Goal: Information Seeking & Learning: Check status

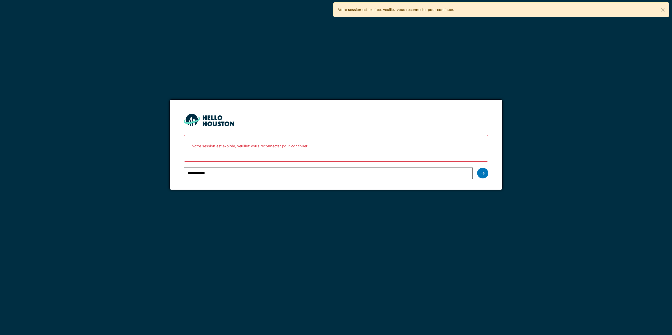
click at [482, 171] on icon at bounding box center [483, 173] width 4 height 4
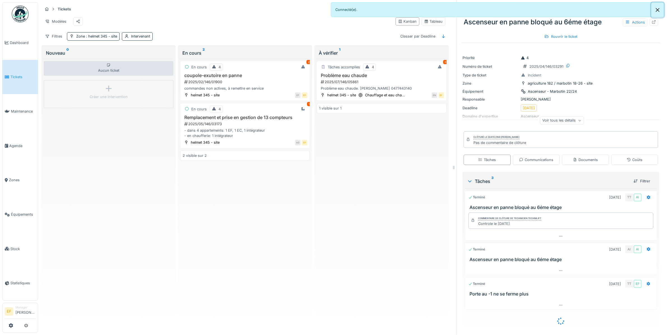
click at [657, 11] on button "Close" at bounding box center [657, 10] width 13 height 15
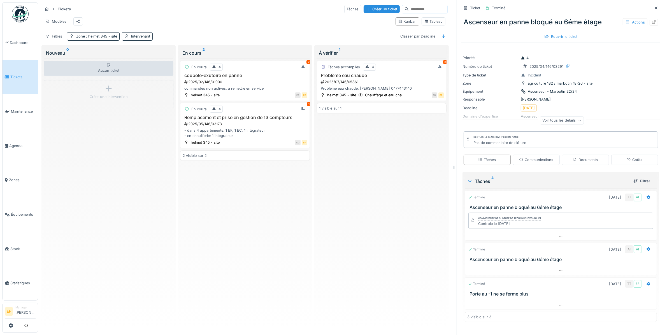
click at [653, 7] on icon at bounding box center [655, 8] width 4 height 4
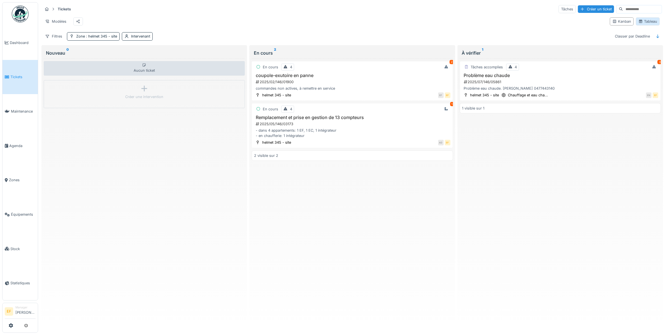
click at [638, 22] on div "Tableau" at bounding box center [647, 21] width 19 height 5
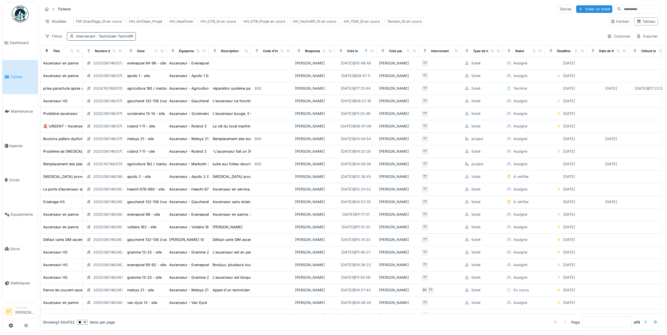
click at [90, 39] on div "Intervenant : Technicien Technilift" at bounding box center [104, 36] width 57 height 5
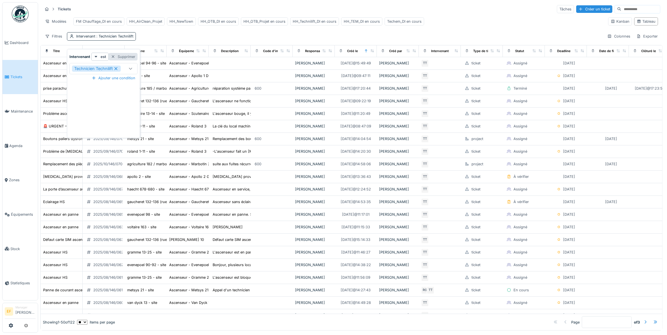
click at [129, 57] on div "Supprimer" at bounding box center [123, 57] width 29 height 8
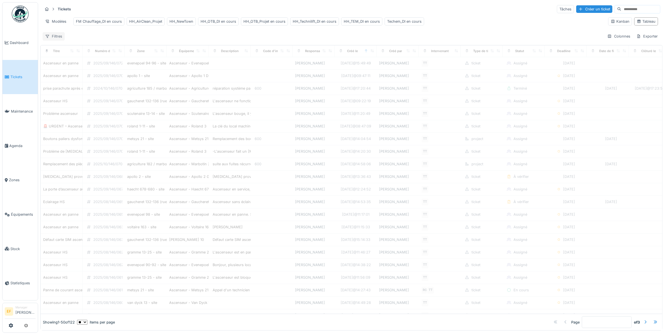
click at [53, 40] on div "Filtres" at bounding box center [54, 36] width 22 height 8
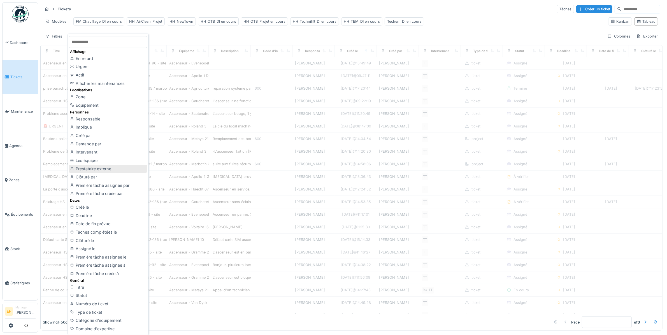
click at [84, 169] on div "Prestataire externe" at bounding box center [108, 169] width 78 height 8
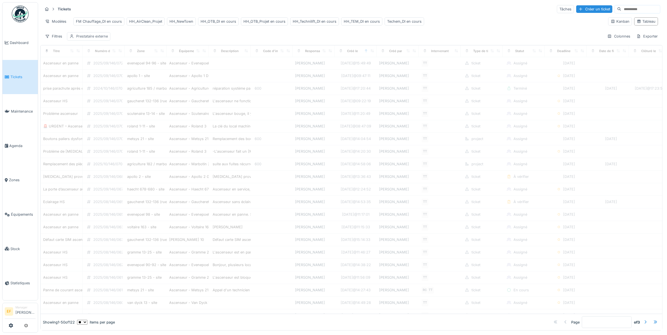
click at [85, 40] on div "Prestataire externe" at bounding box center [88, 36] width 43 height 8
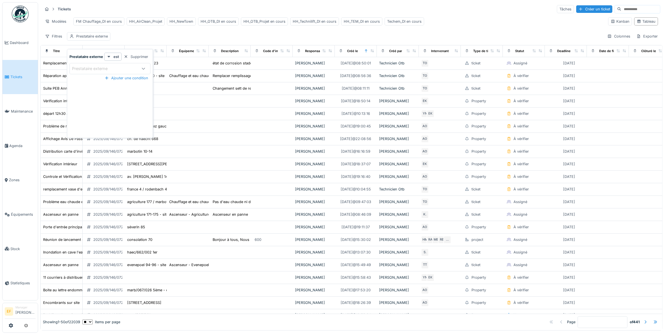
click at [98, 69] on div "Prestataire externe" at bounding box center [93, 69] width 43 height 6
type externe_g5Mzg "***"
click at [86, 112] on span "Das installer" at bounding box center [85, 111] width 23 height 6
type input "*****"
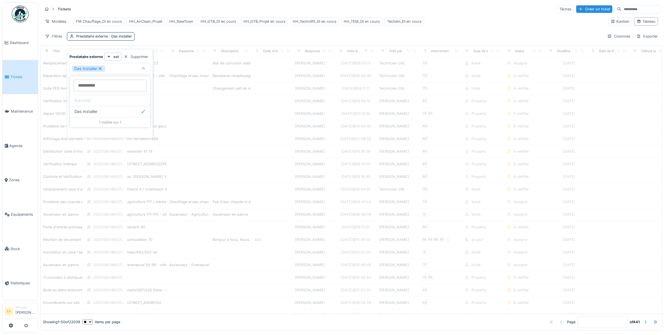
click at [127, 66] on div "Das installer" at bounding box center [104, 69] width 64 height 6
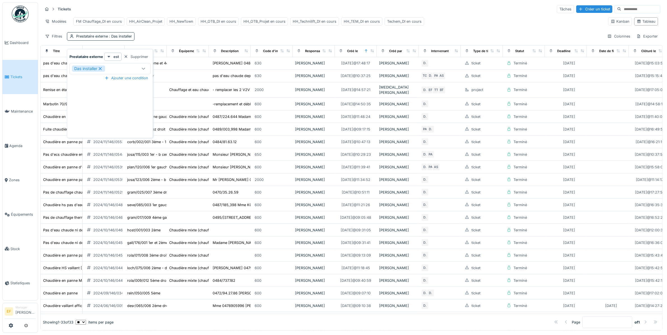
click at [183, 39] on div "Filtres Prestataire externe : Das installer Colonnes Exporter" at bounding box center [351, 36] width 617 height 8
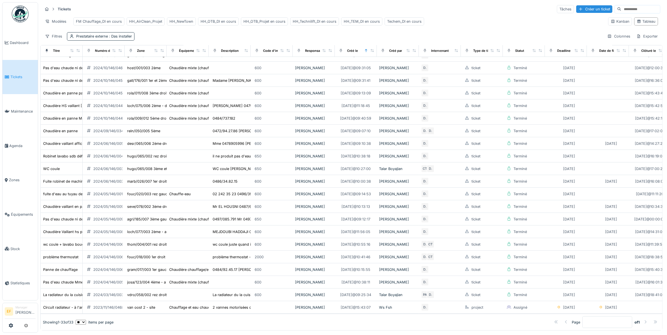
scroll to position [178, 0]
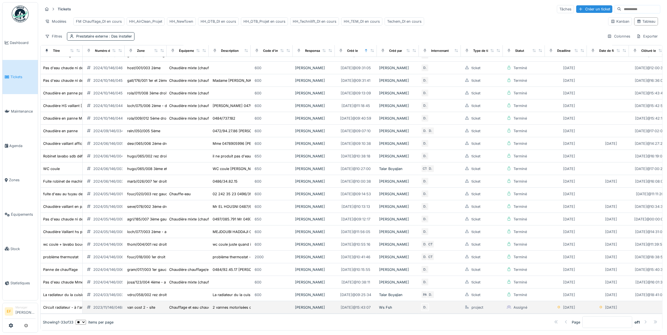
click at [105, 305] on div "2023/11/146/04680" at bounding box center [109, 307] width 33 height 5
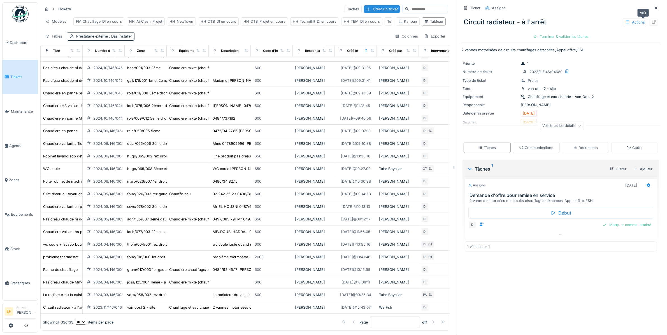
click at [652, 23] on icon at bounding box center [654, 22] width 4 height 4
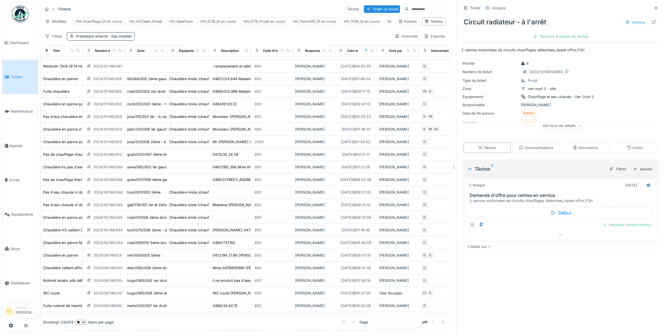
click at [174, 36] on div "Tickets Tâches Créer un ticket Modèles FM Chauffage_DI en cours HH_AirClean_Pro…" at bounding box center [245, 22] width 410 height 41
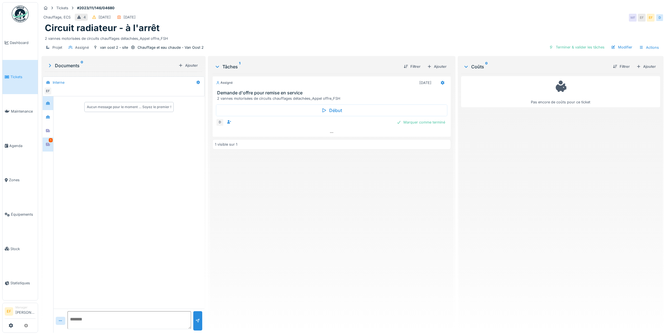
click at [49, 142] on div "1" at bounding box center [51, 140] width 4 height 4
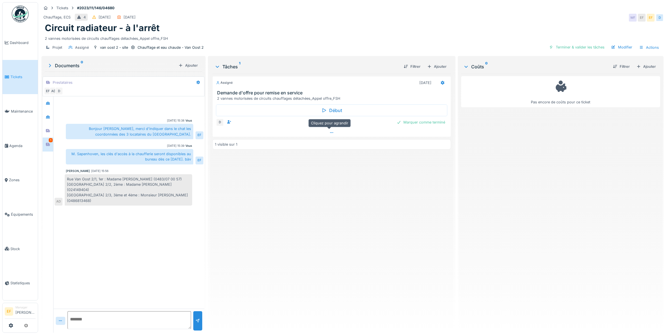
click at [326, 132] on div at bounding box center [331, 132] width 238 height 8
